Goal: Information Seeking & Learning: Learn about a topic

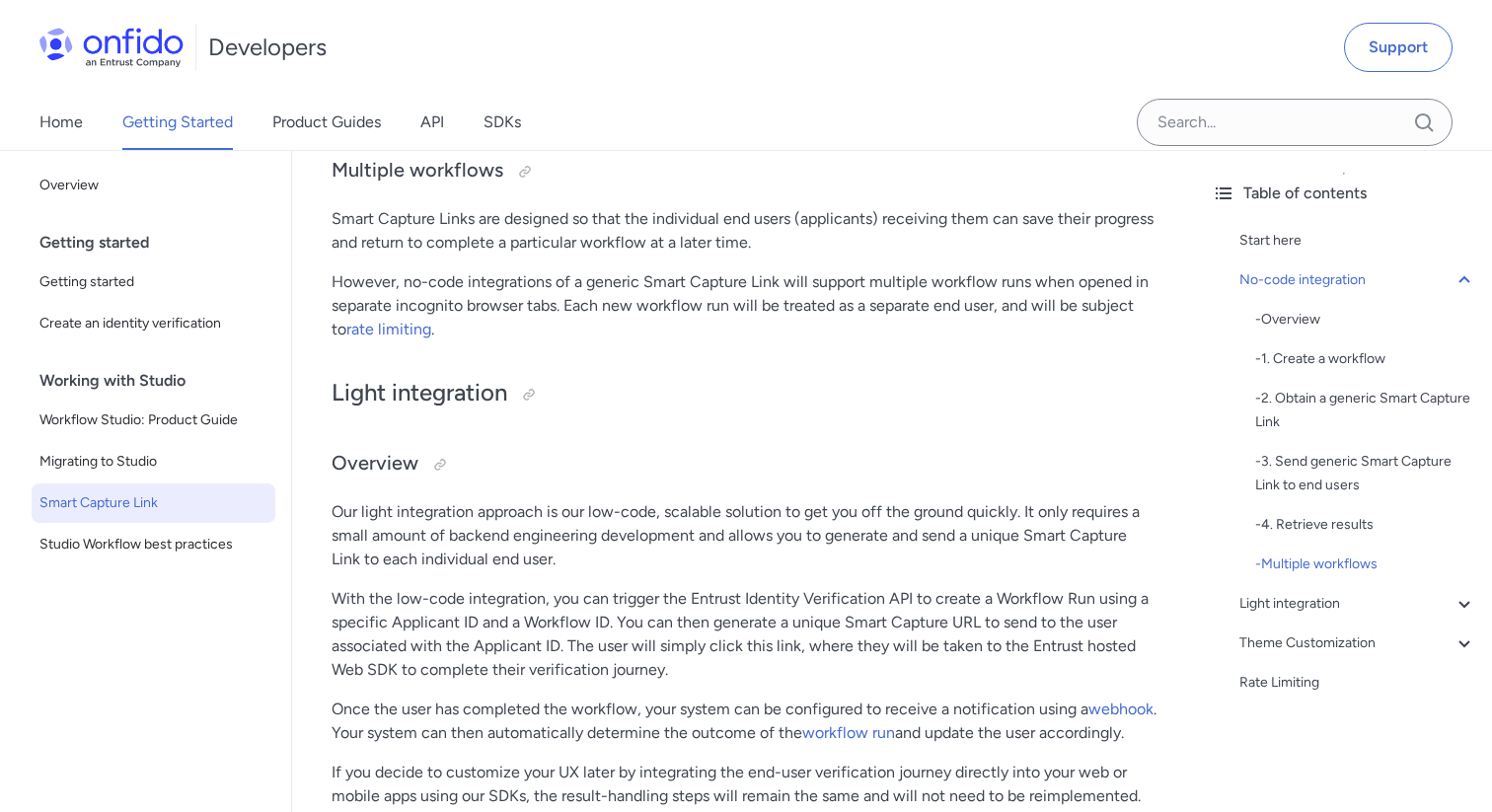
scroll to position [1953, 0]
click at [533, 396] on div at bounding box center [529, 394] width 16 height 16
click at [314, 139] on link "Product Guides" at bounding box center [327, 122] width 109 height 55
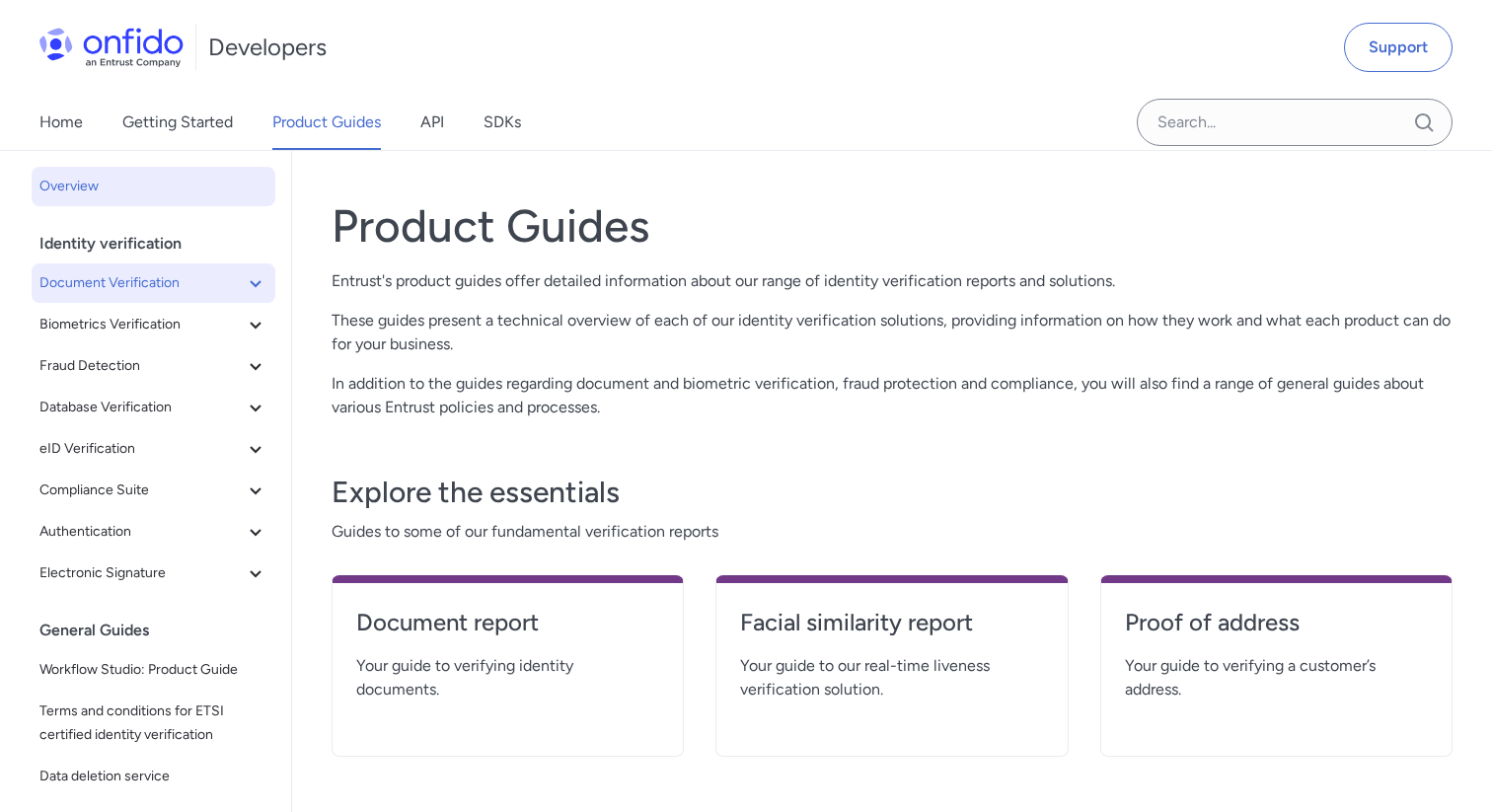
click at [200, 289] on span "Document Verification" at bounding box center [141, 283] width 204 height 24
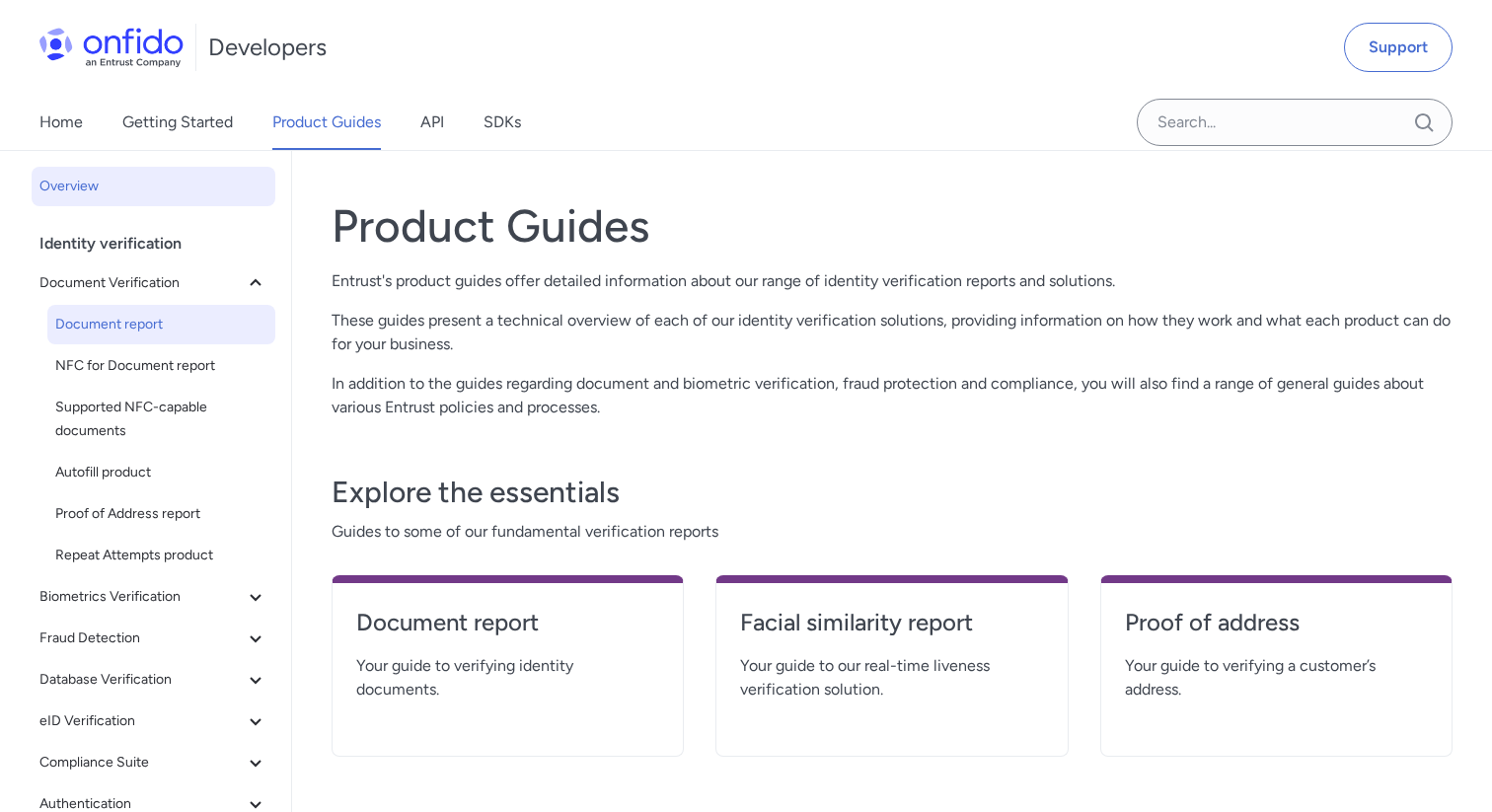
click at [179, 322] on span "Document report" at bounding box center [161, 325] width 212 height 24
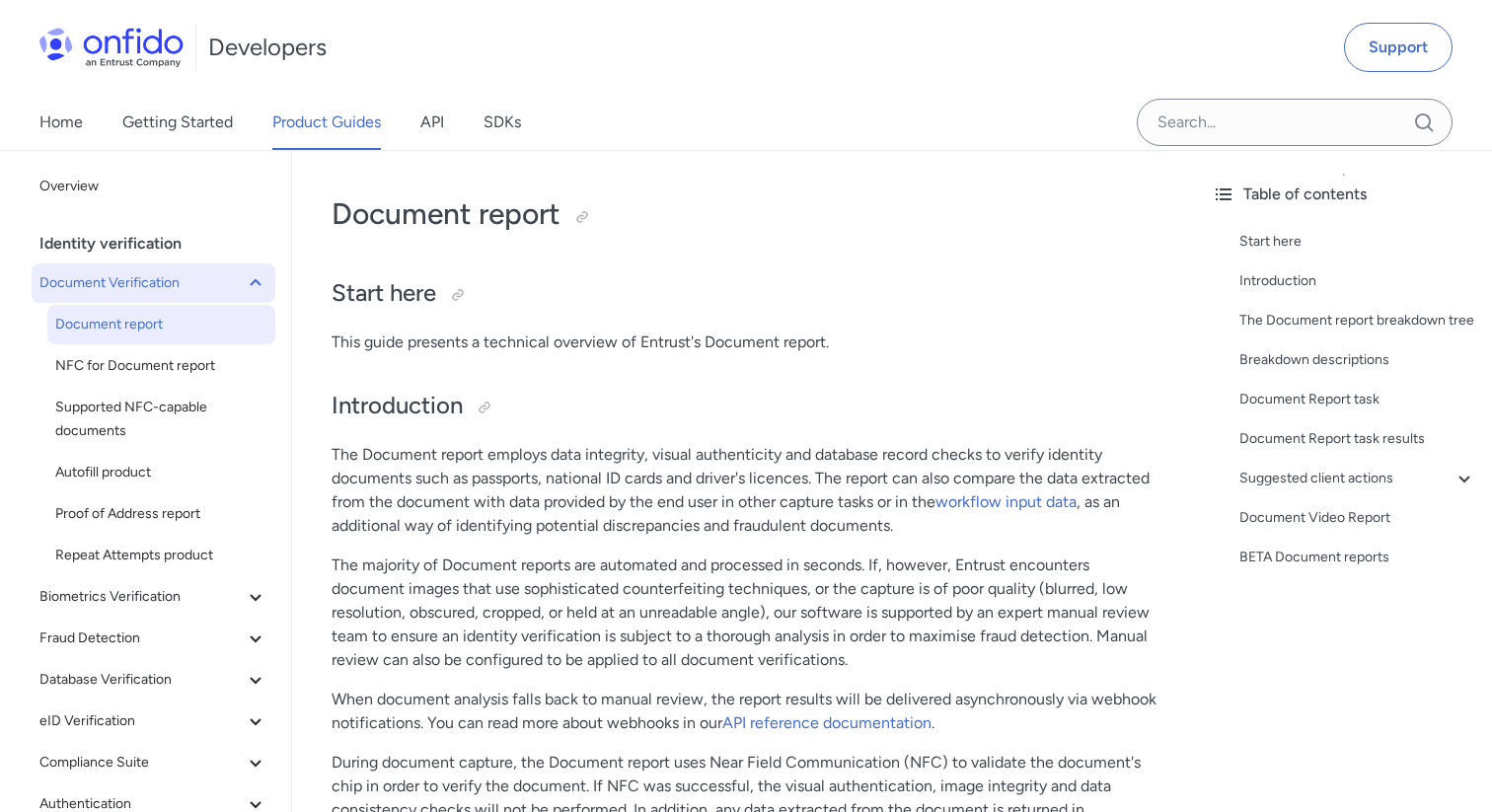
click at [201, 290] on span "Document Verification" at bounding box center [141, 283] width 204 height 24
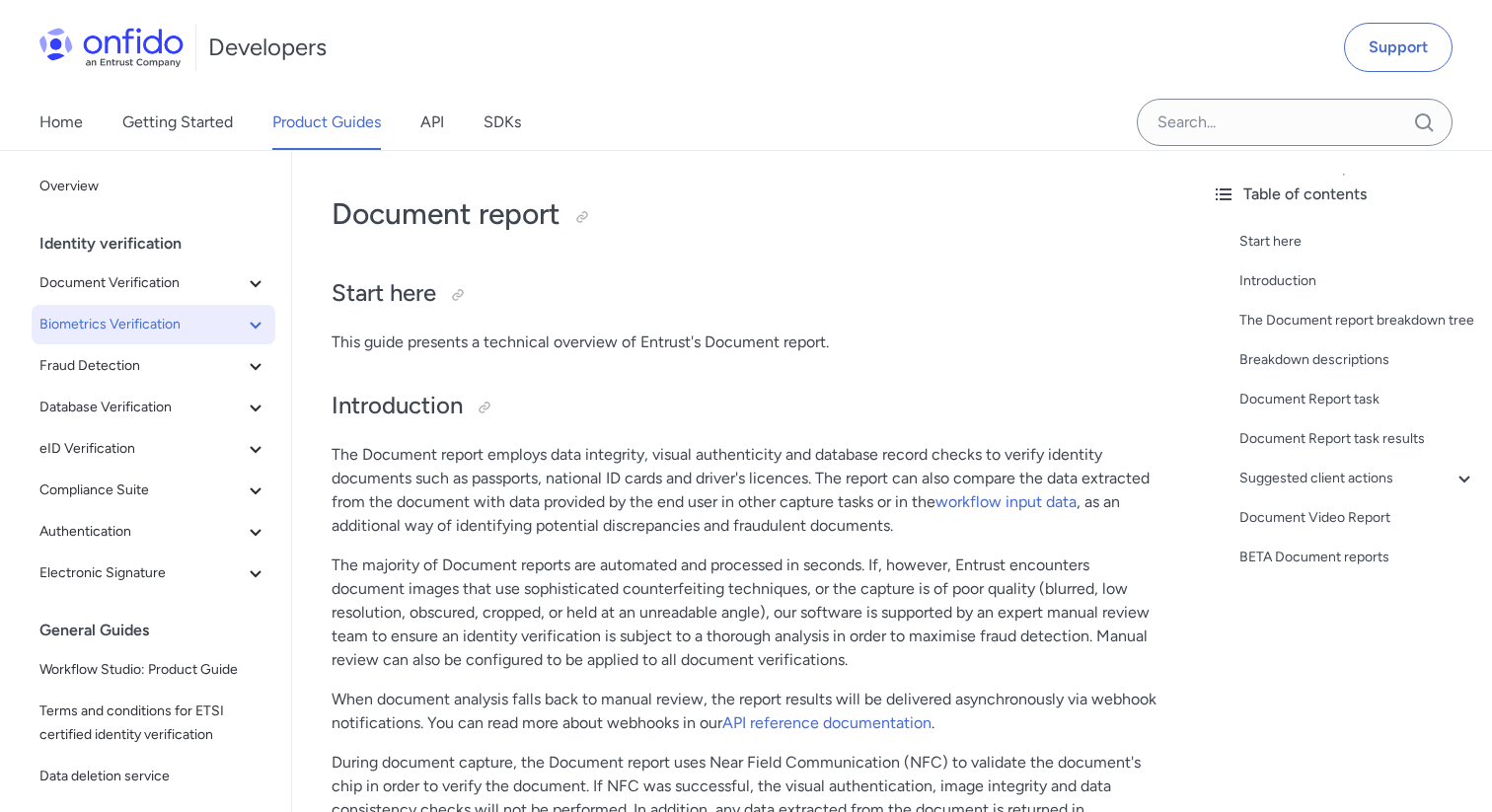
click at [175, 324] on span "Biometrics Verification" at bounding box center [141, 325] width 204 height 24
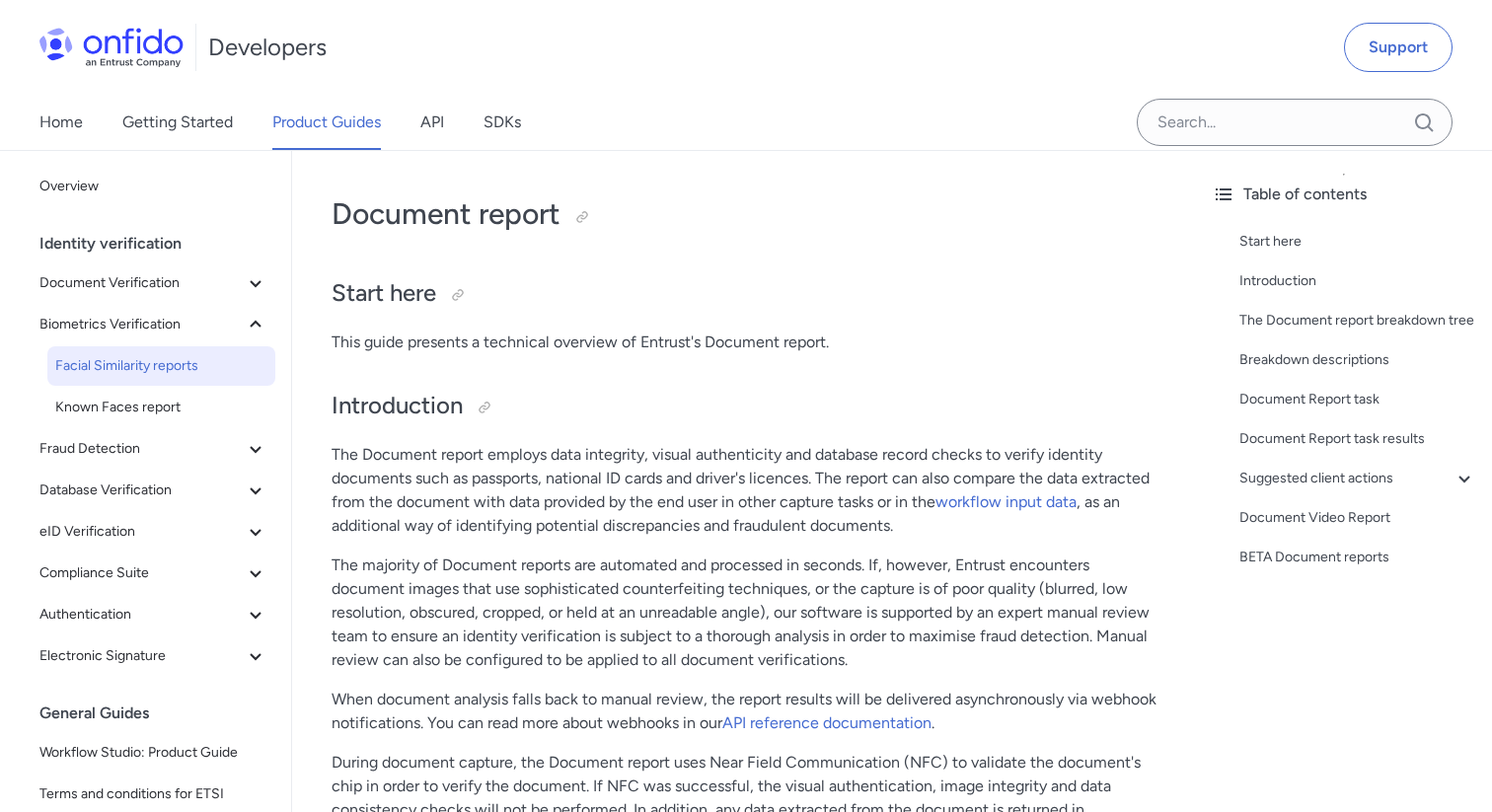
click at [161, 373] on span "Facial Similarity reports" at bounding box center [161, 366] width 212 height 24
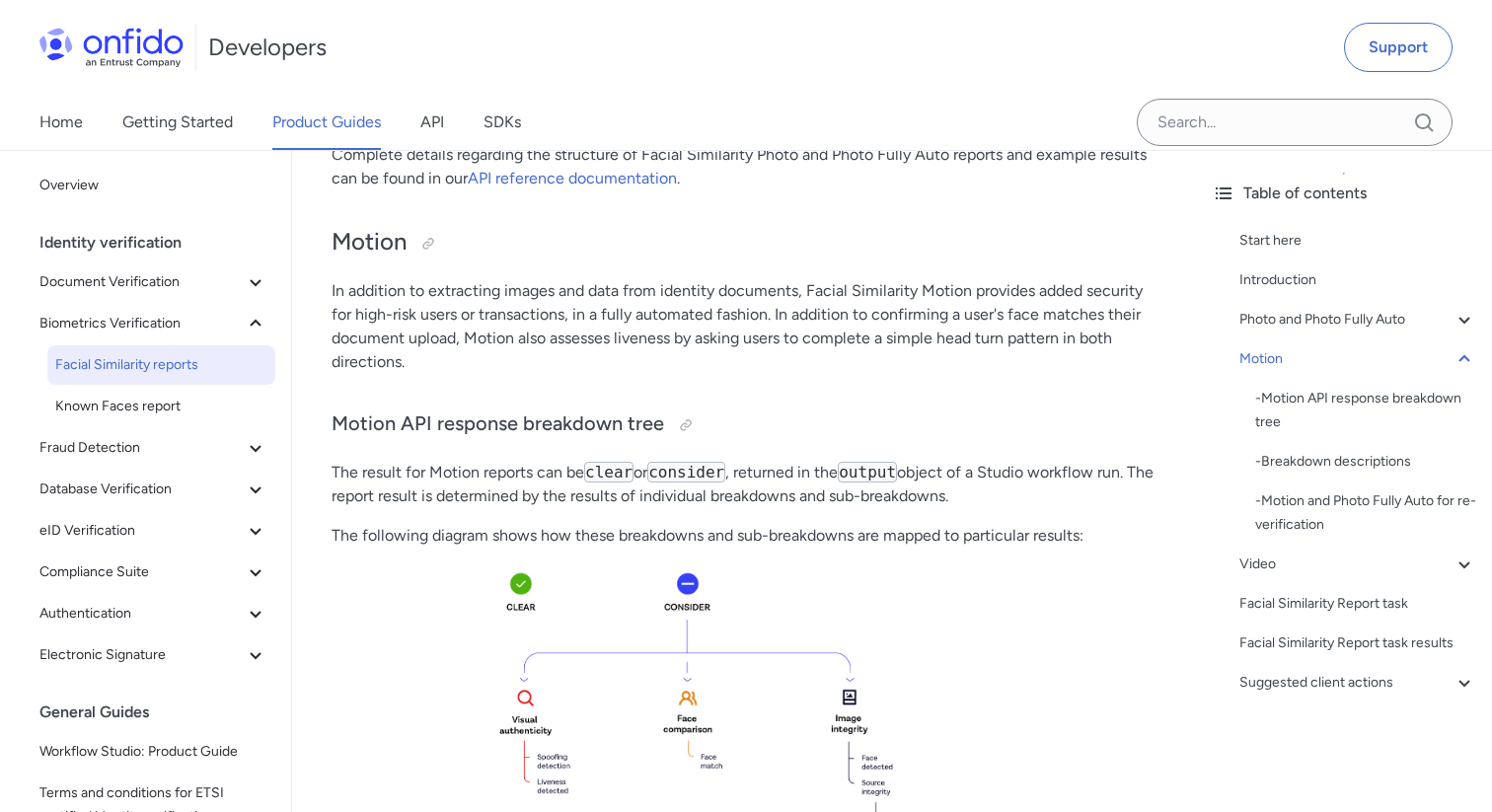
scroll to position [2266, 0]
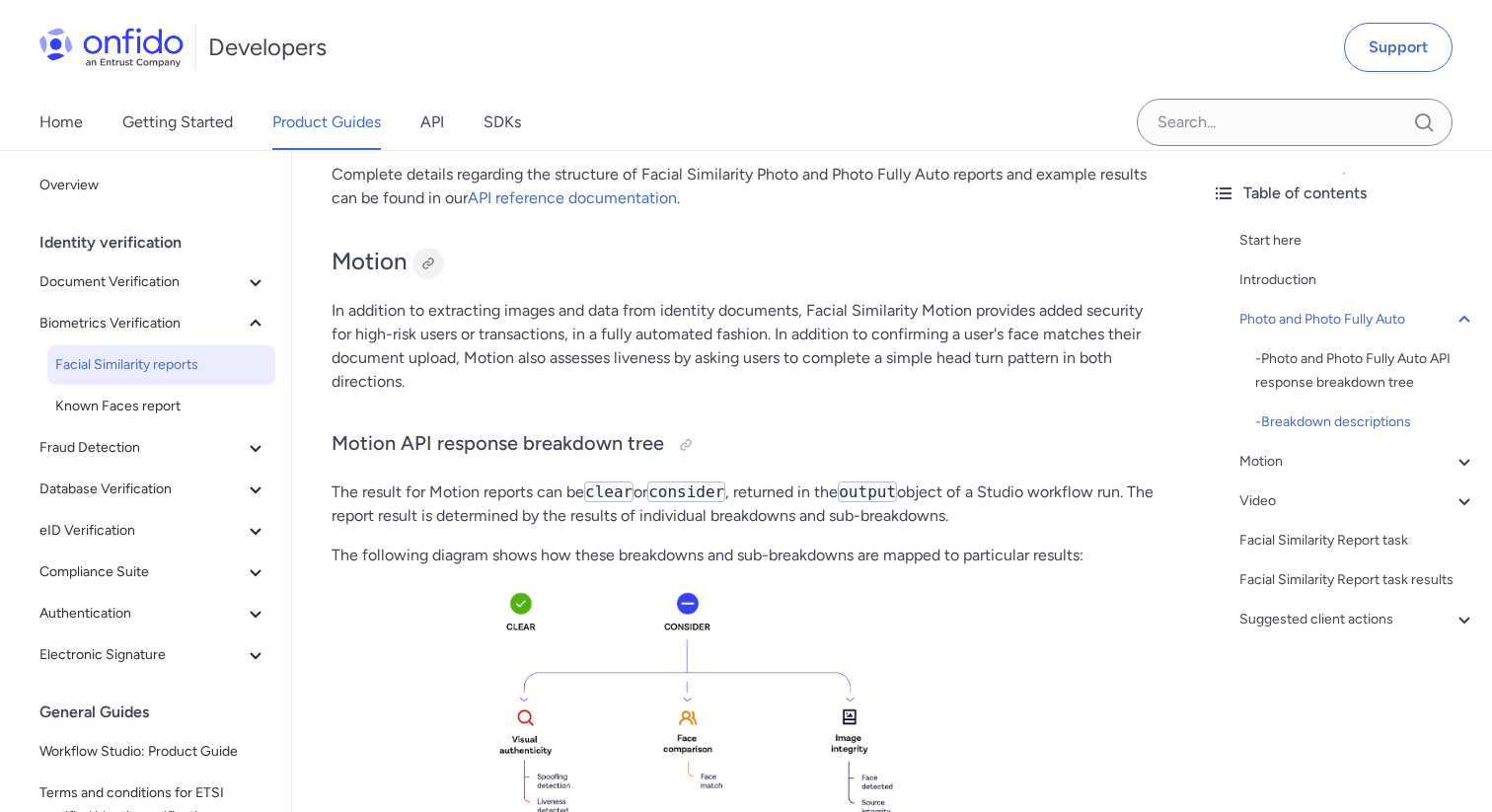
click at [430, 271] on div at bounding box center [428, 263] width 16 height 16
click at [180, 492] on span "Database Verification" at bounding box center [141, 489] width 204 height 24
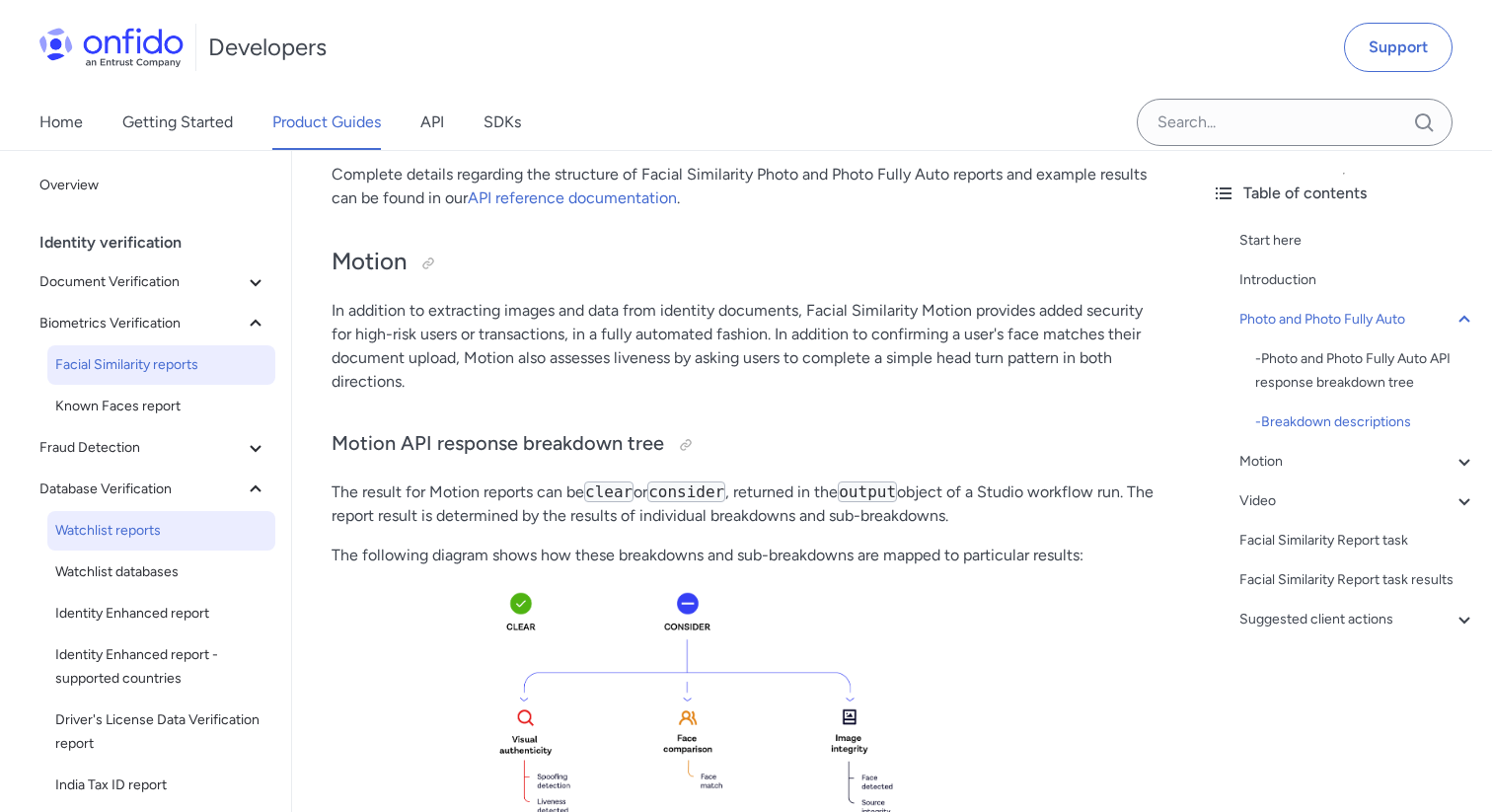
click at [168, 533] on span "Watchlist reports" at bounding box center [161, 531] width 212 height 24
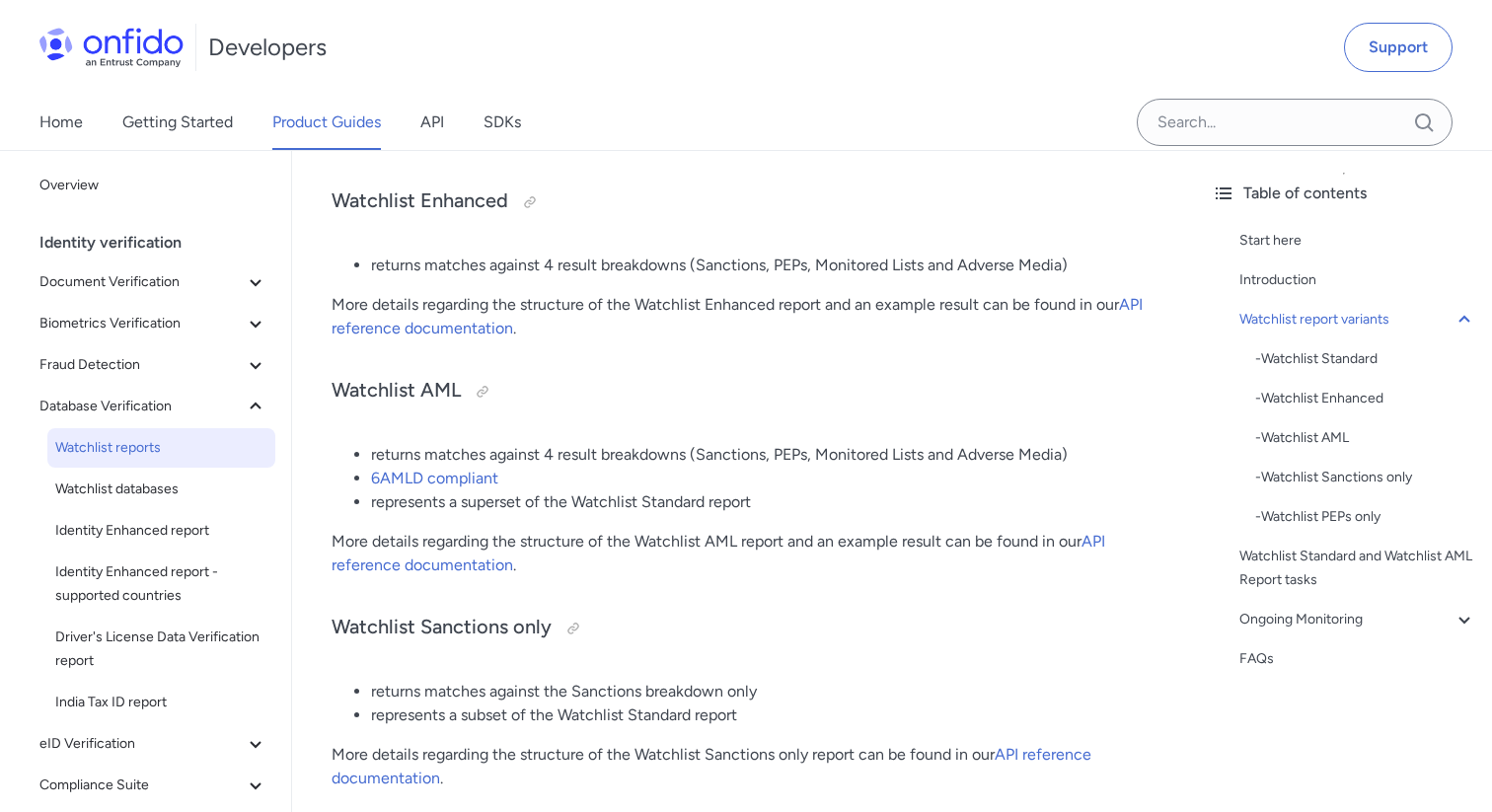
scroll to position [1088, 0]
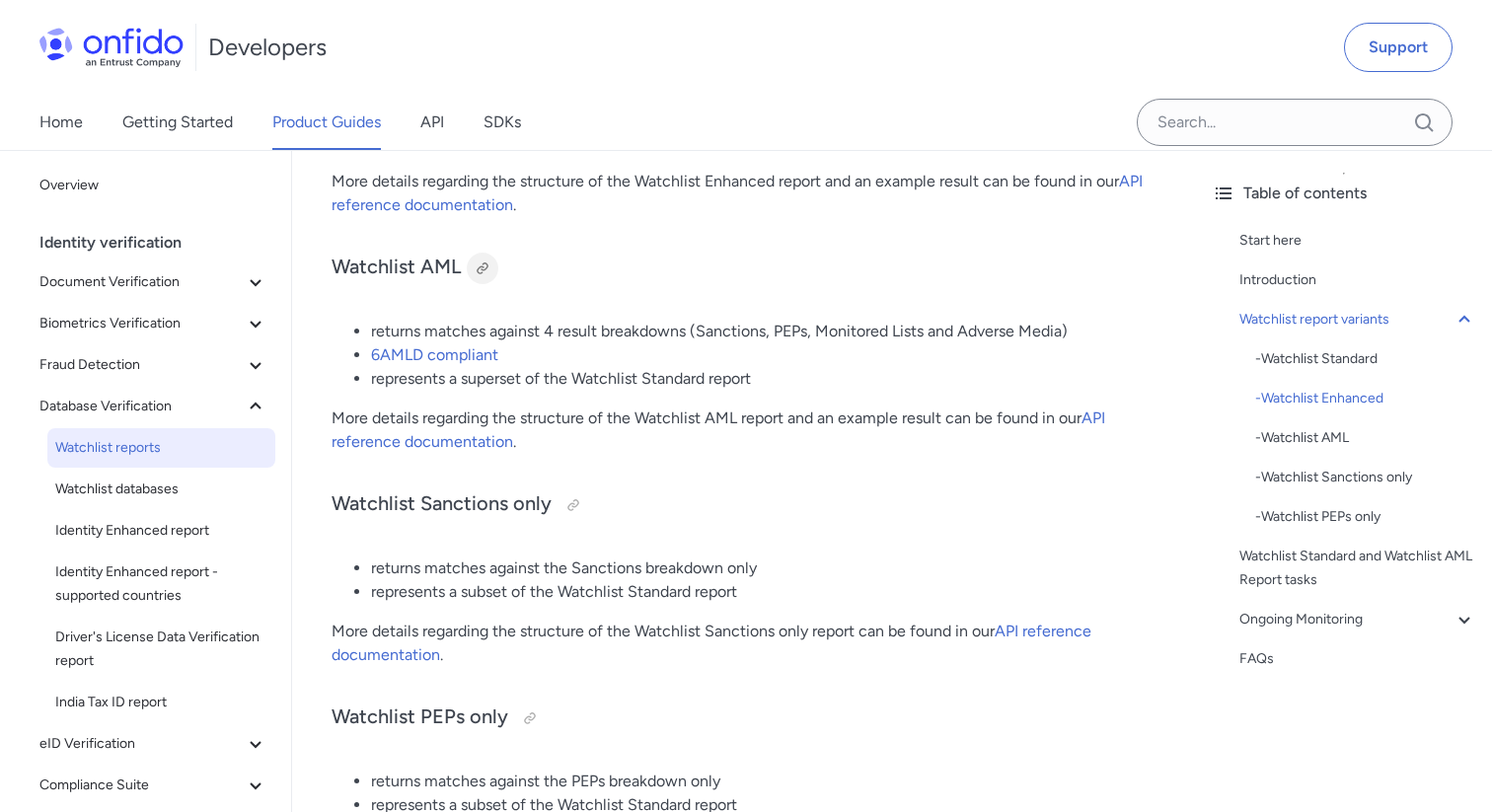
click at [481, 271] on div at bounding box center [483, 268] width 16 height 16
click at [454, 141] on div "Home Getting Started Product Guides API SDKs" at bounding box center [300, 122] width 600 height 55
click at [435, 122] on link "API" at bounding box center [432, 122] width 24 height 55
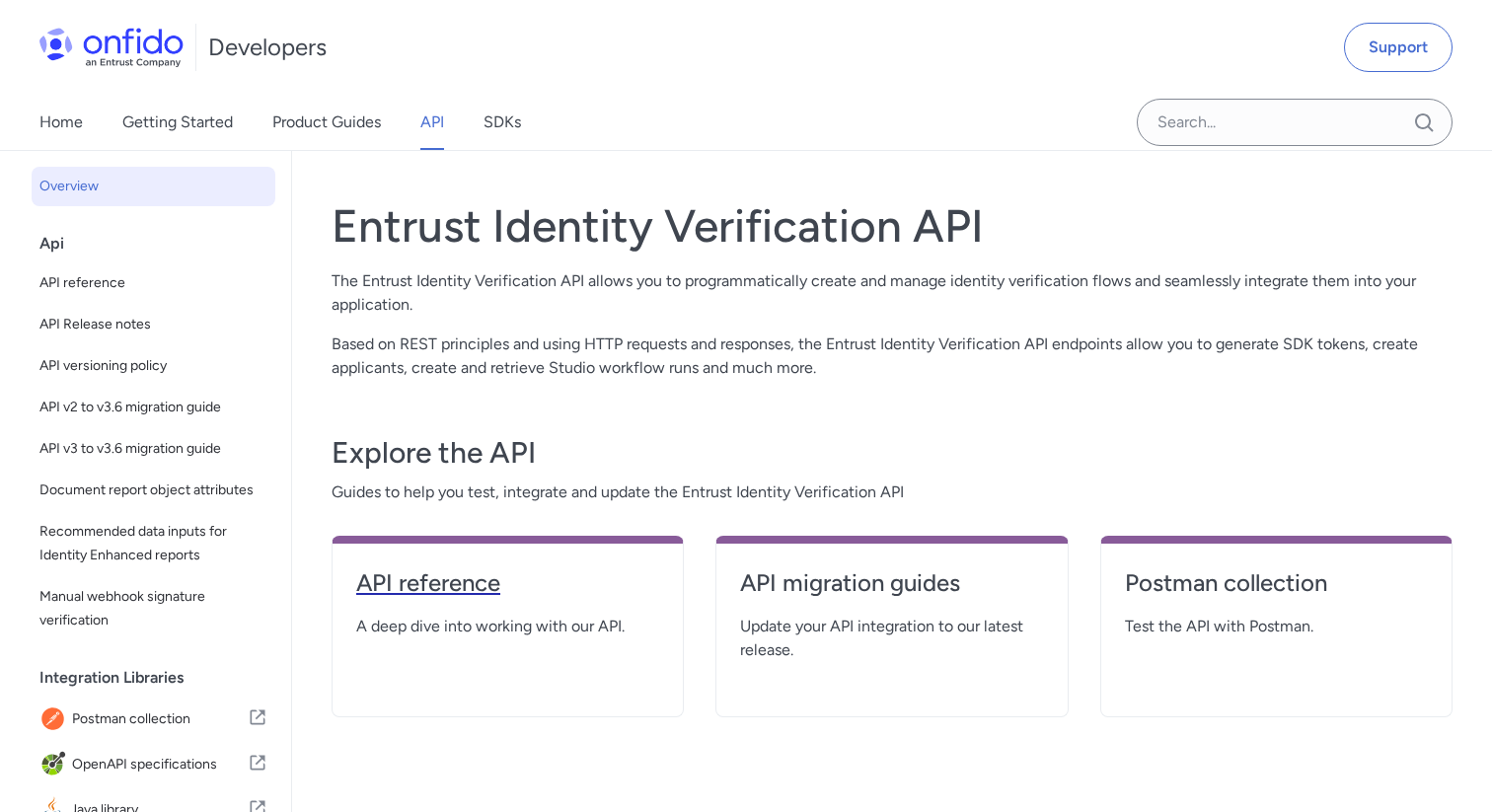
click at [454, 586] on h4 "API reference" at bounding box center [507, 583] width 303 height 32
select select "http"
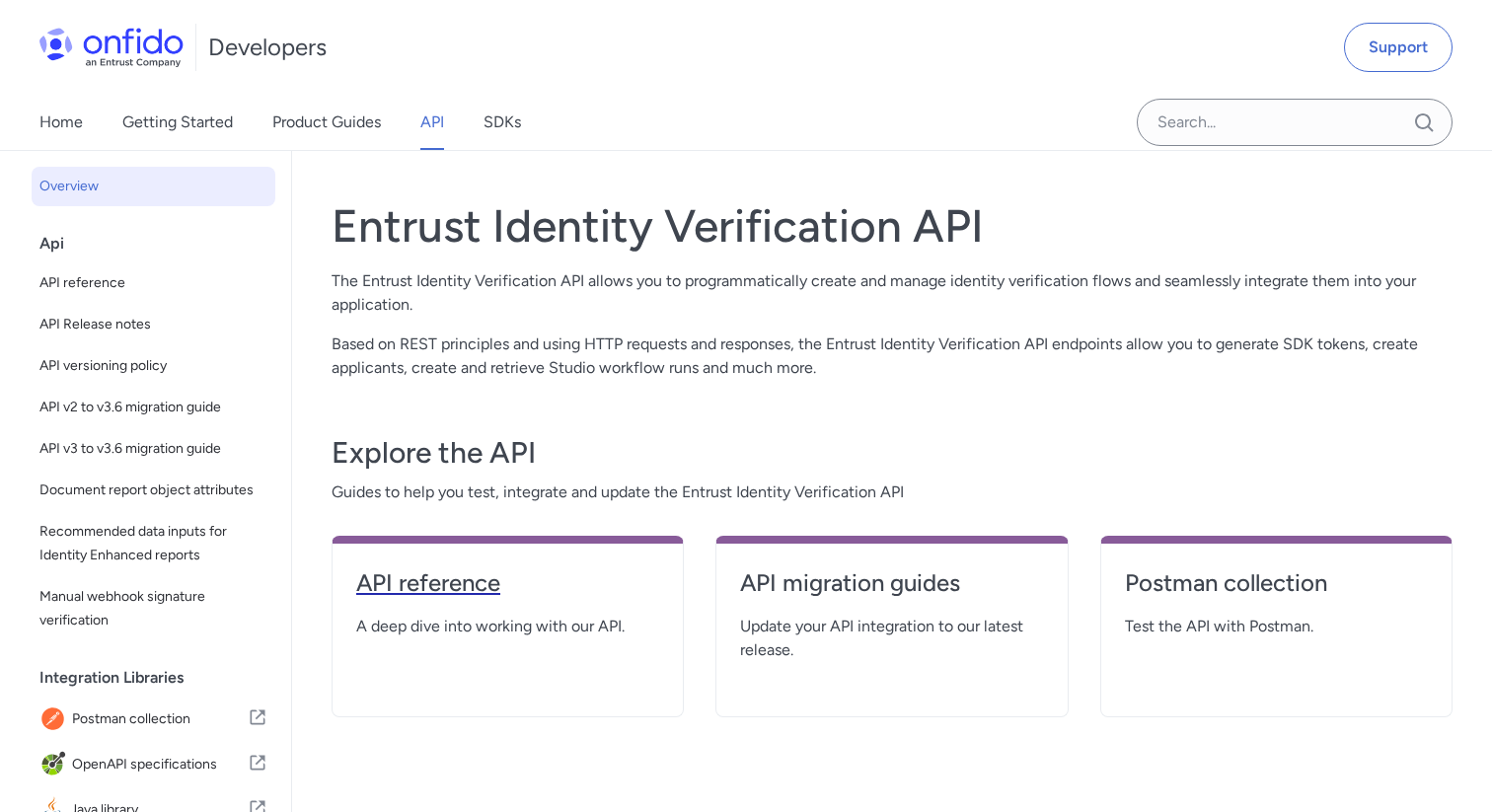
select select "http"
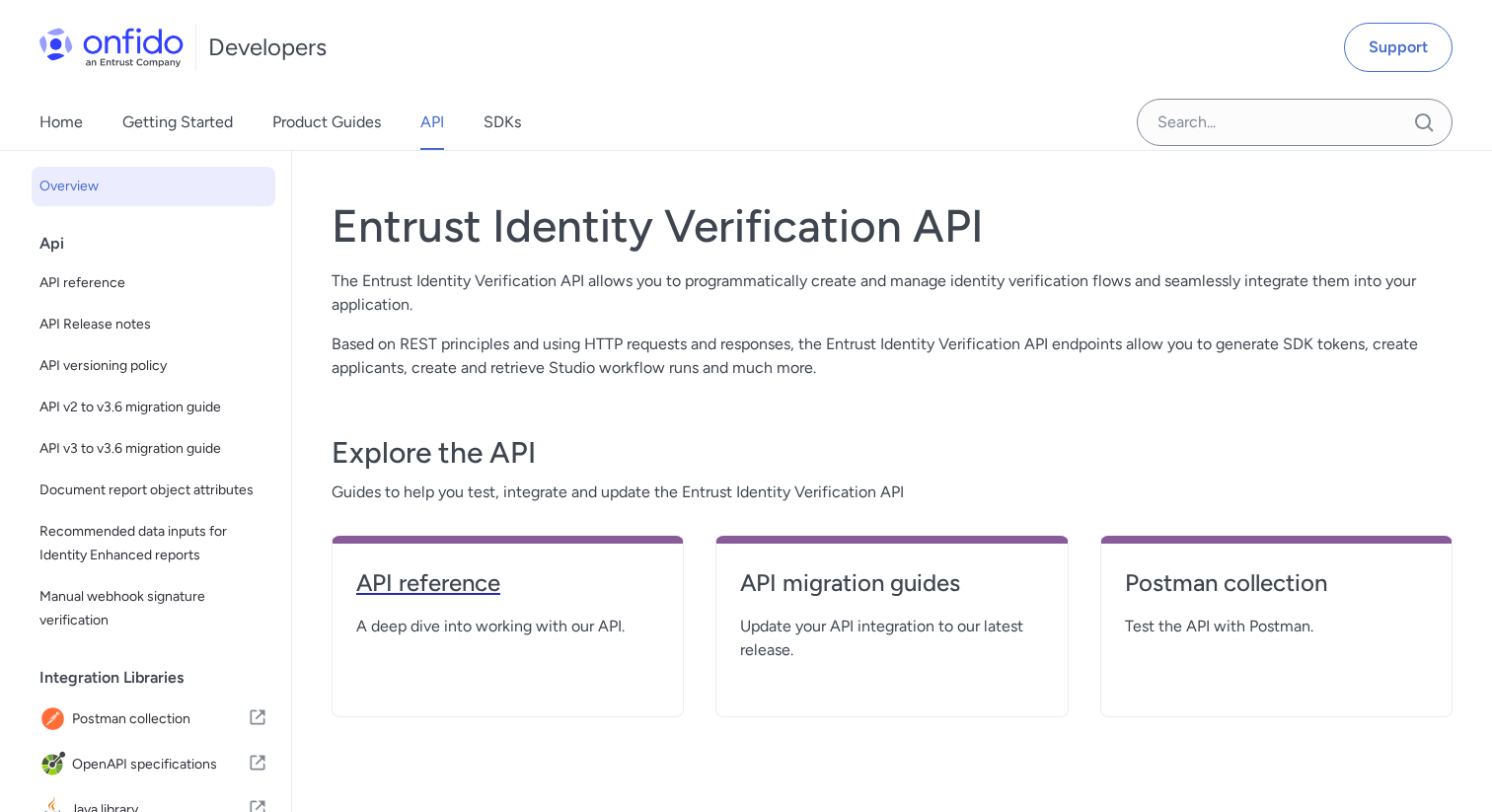
select select "http"
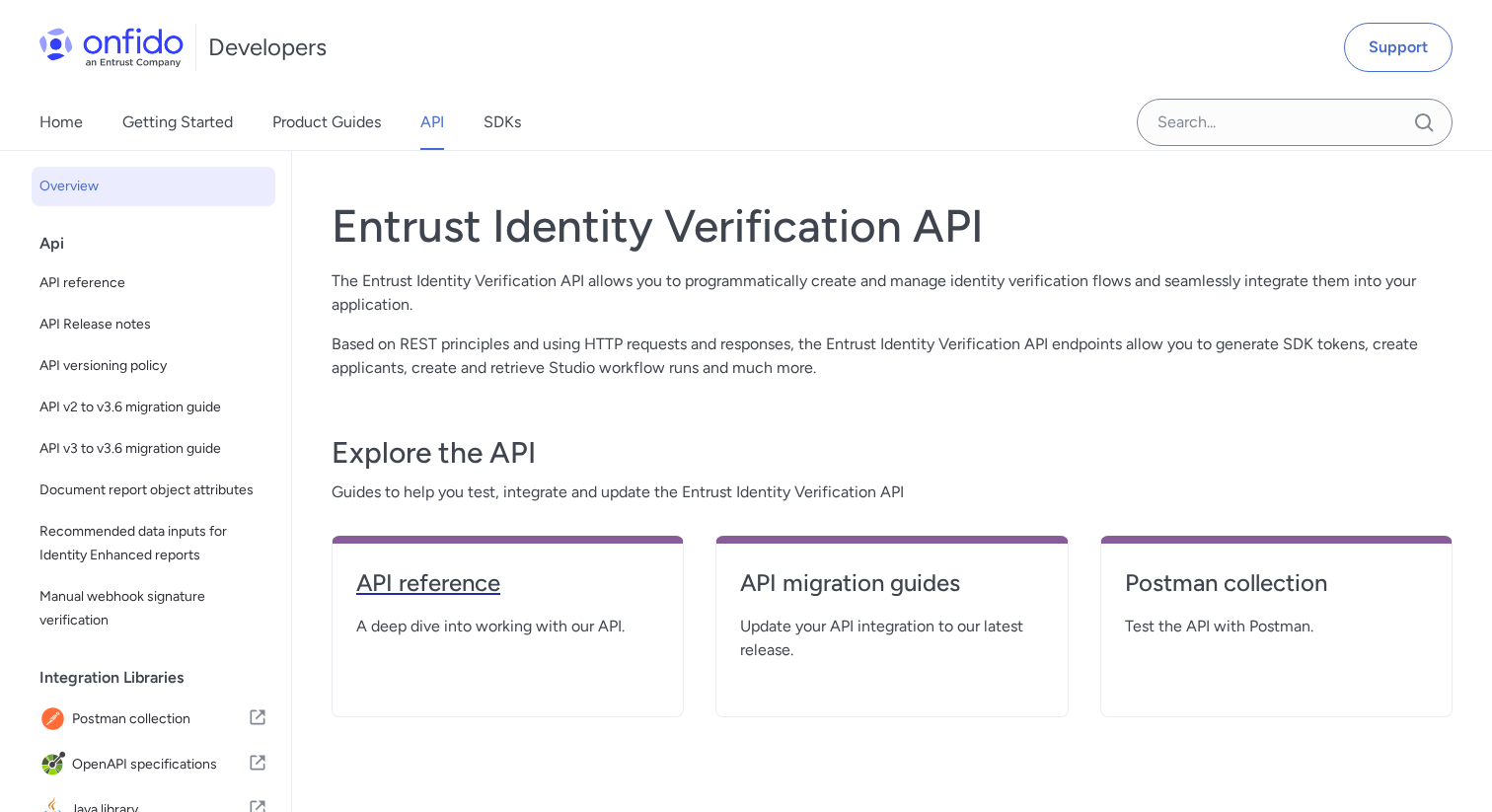
select select "http"
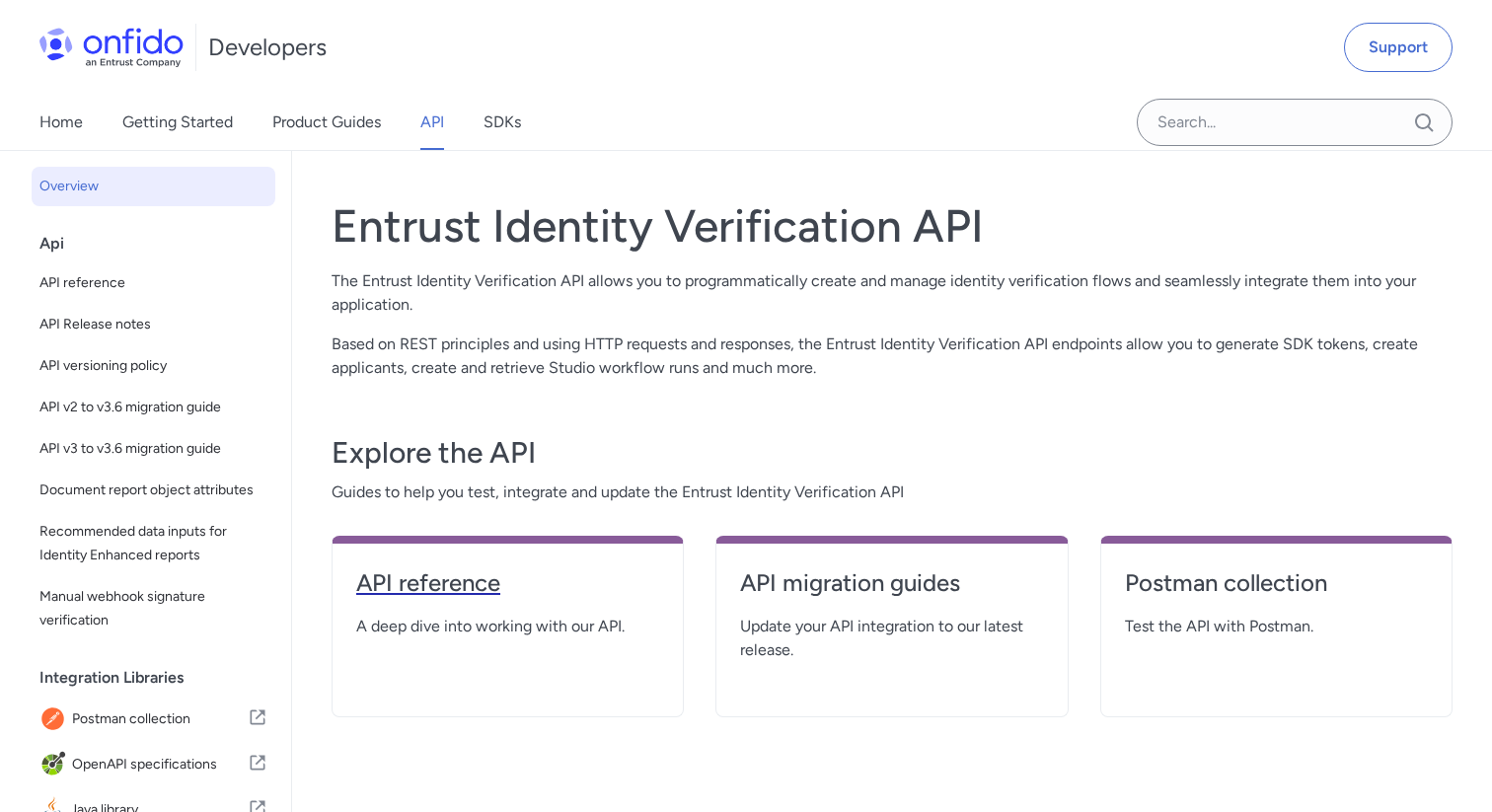
select select "http"
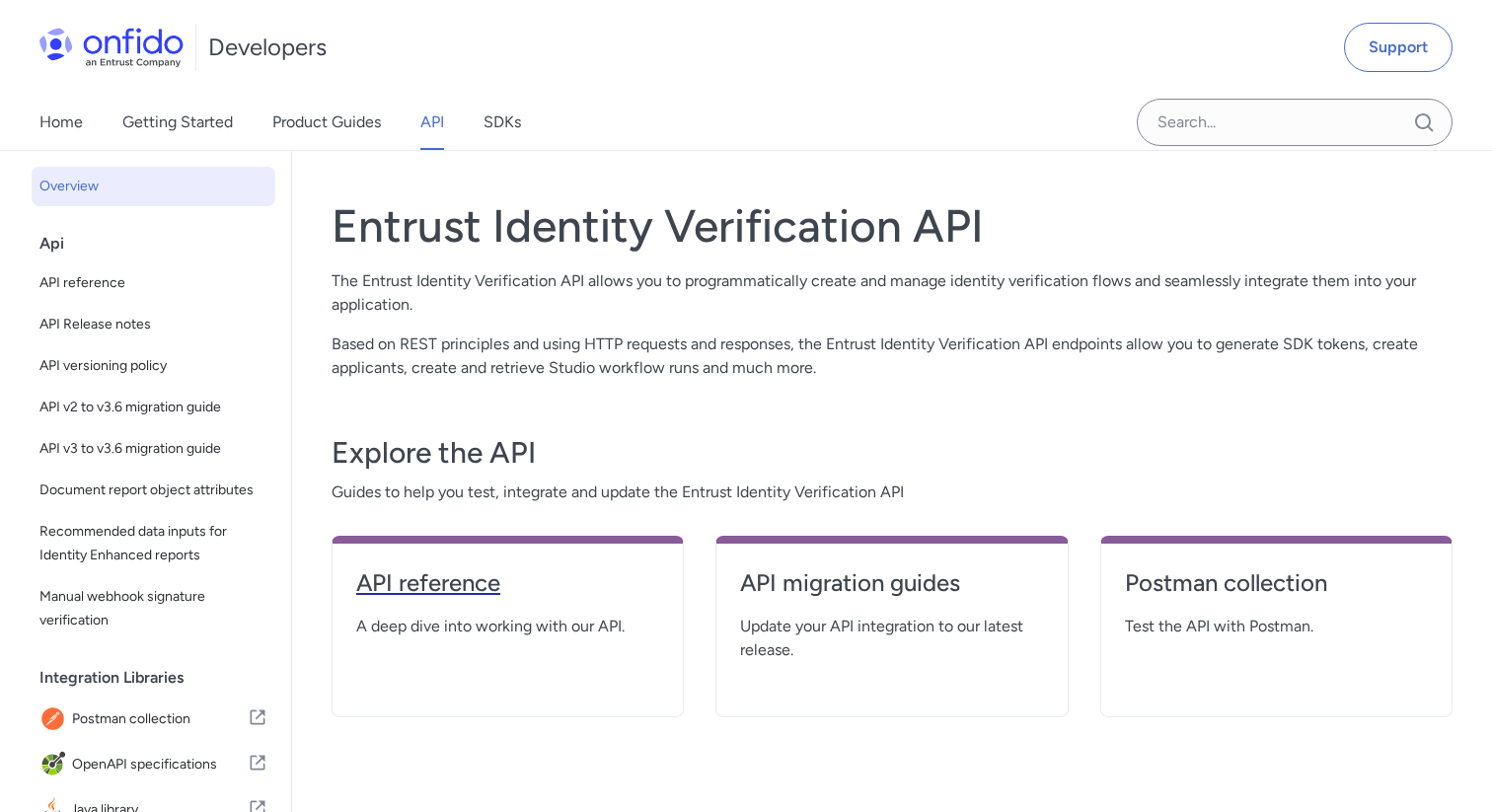
select select "http"
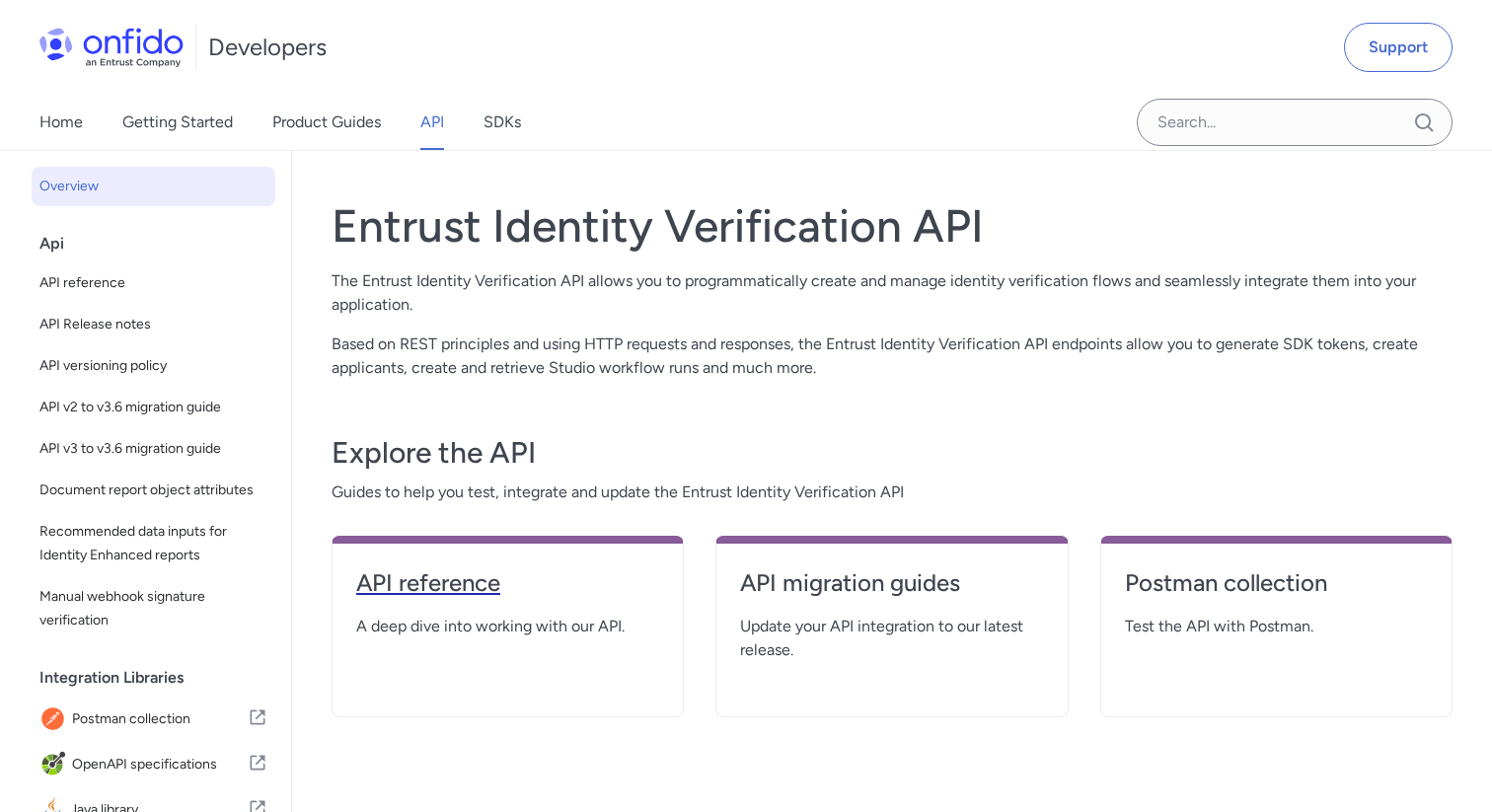
select select "http"
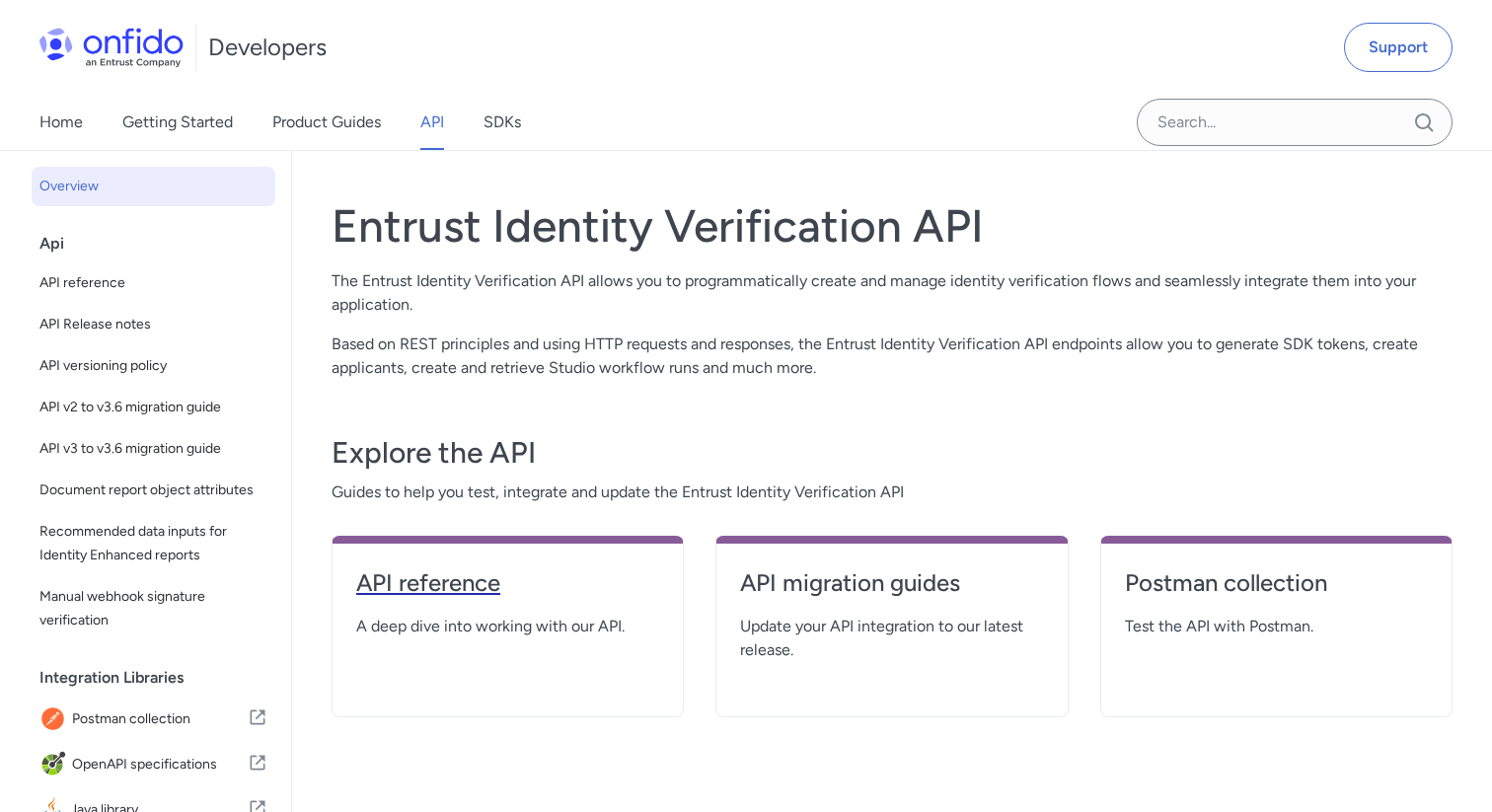
select select "http"
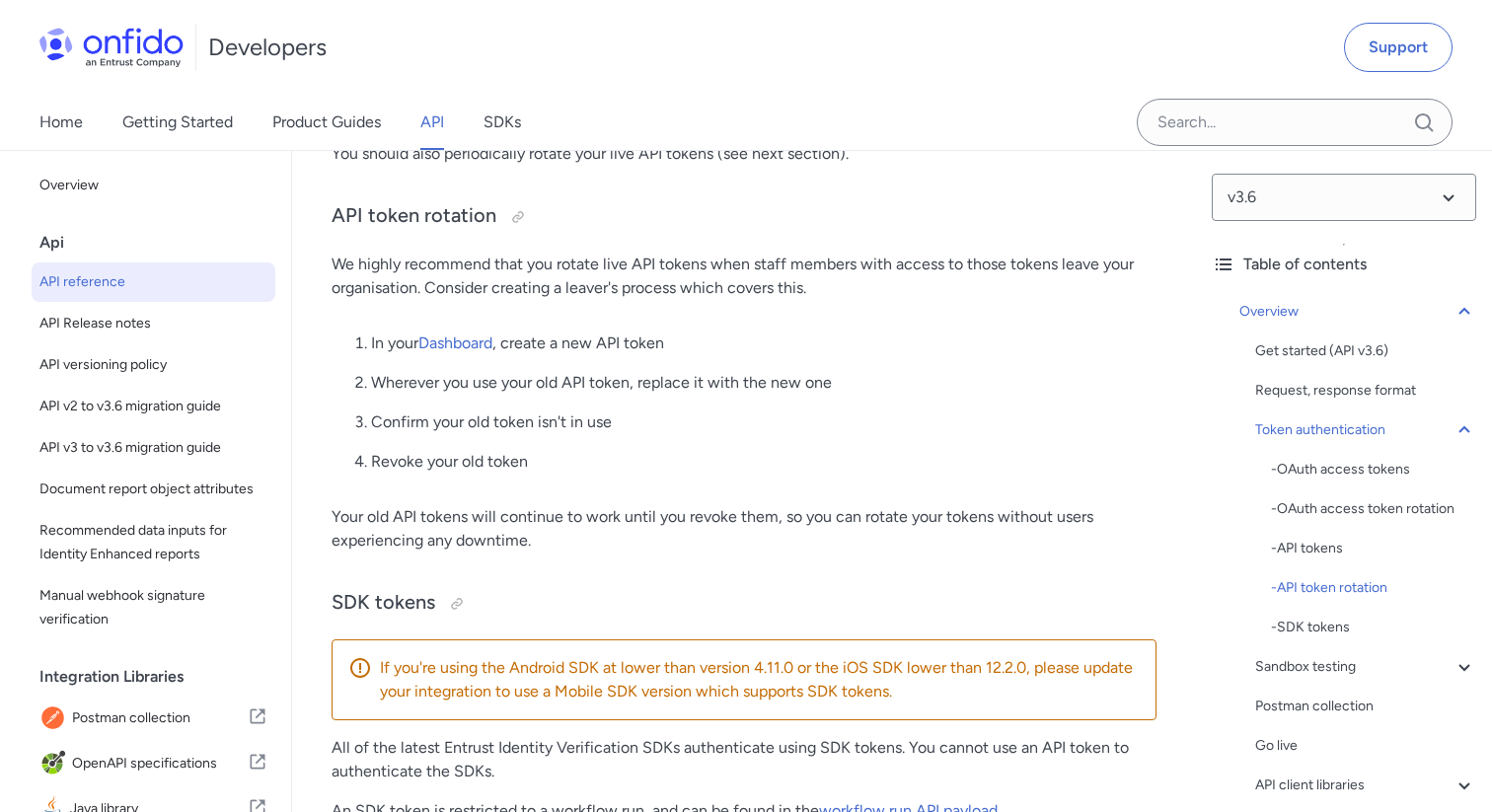
scroll to position [2118, 0]
